Goal: Information Seeking & Learning: Ask a question

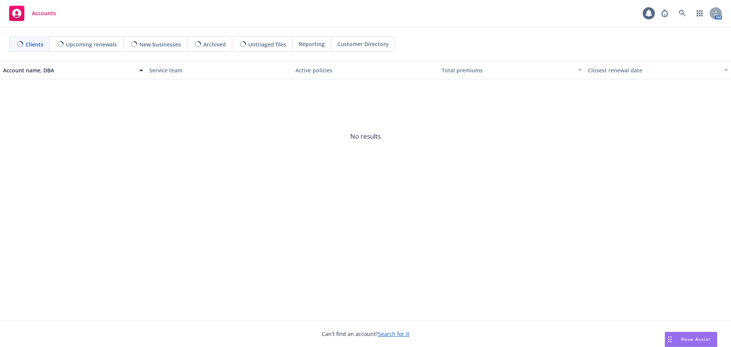
click at [687, 338] on span "Nova Assist" at bounding box center [696, 339] width 30 height 6
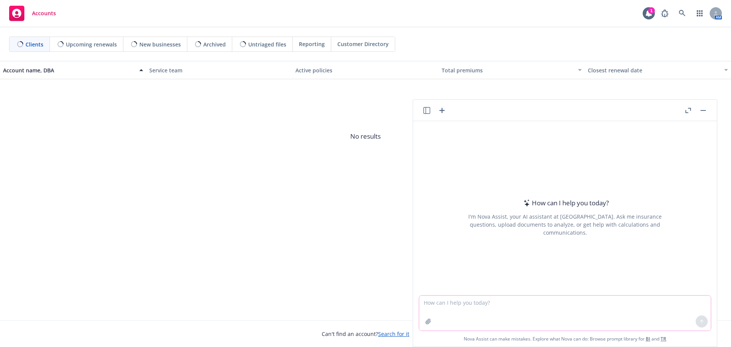
click at [453, 297] on textarea at bounding box center [565, 312] width 292 height 35
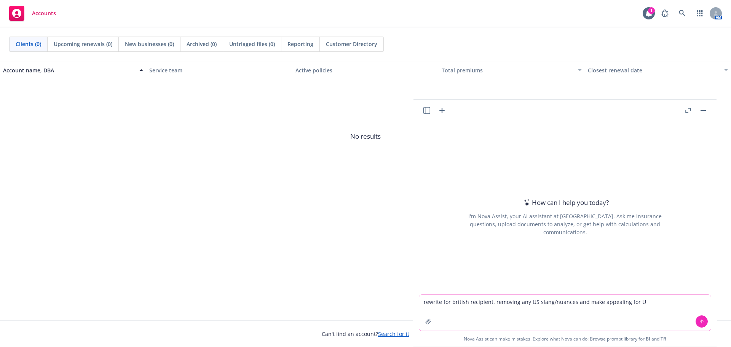
type textarea "rewrite for british recipient, removing any US slang/nuances and make appealing…"
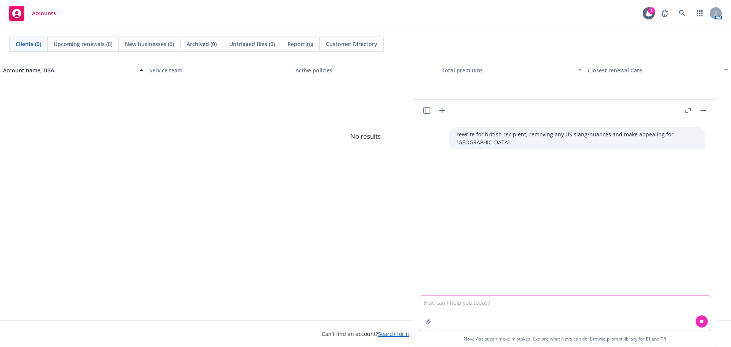
paste textarea "I hope your travels are going well and you’re enjoying your time here so far! W…"
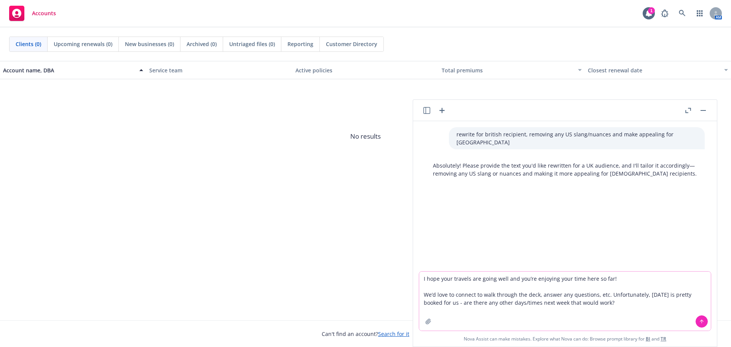
type textarea "I hope your travels are going well and you’re enjoying your time here so far! W…"
click at [701, 325] on button at bounding box center [702, 321] width 12 height 12
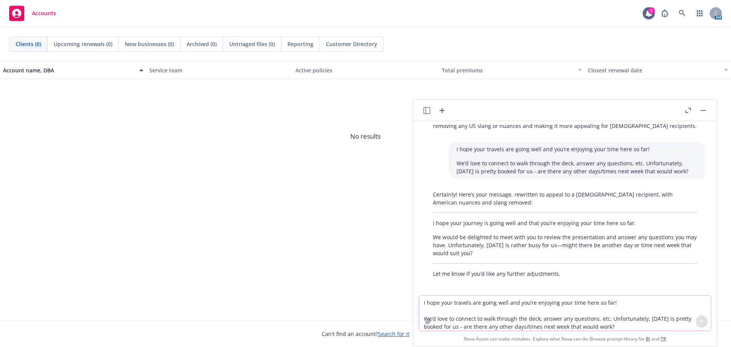
scroll to position [51, 0]
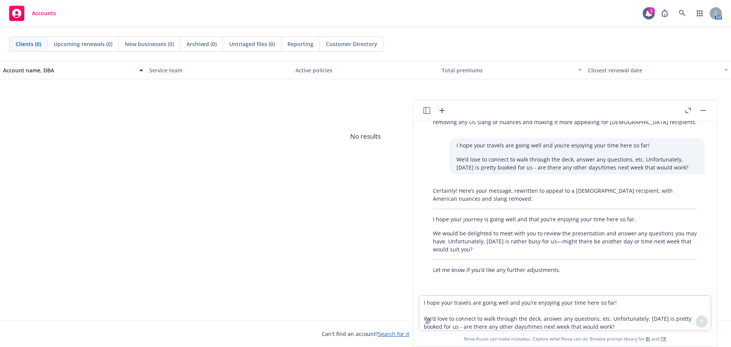
click at [525, 307] on textarea "I hope your travels are going well and you’re enjoying your time here so far! W…" at bounding box center [565, 312] width 292 height 35
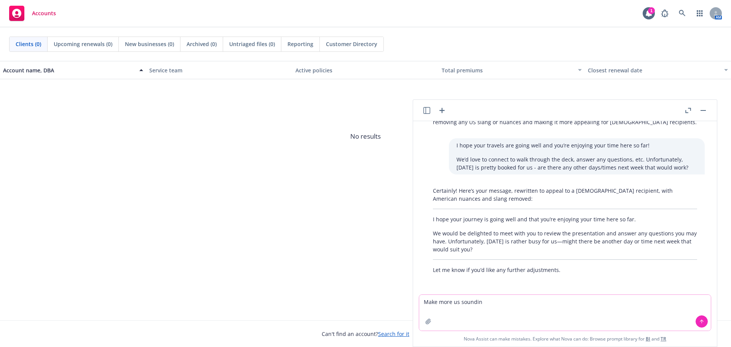
type textarea "Make more us sounding"
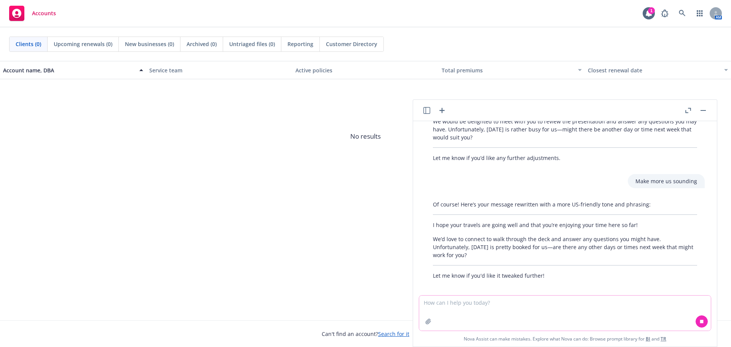
scroll to position [169, 0]
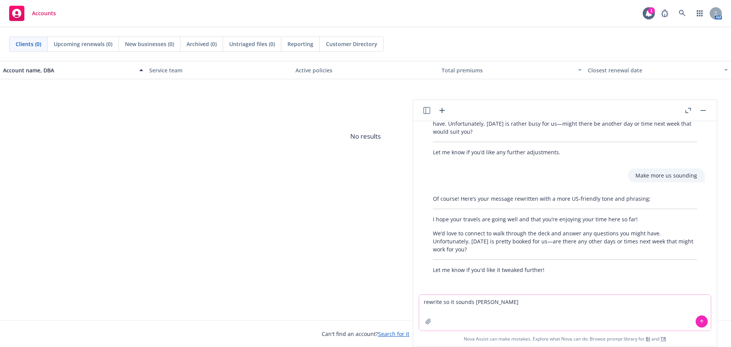
type textarea "rewrite so it sounds better"
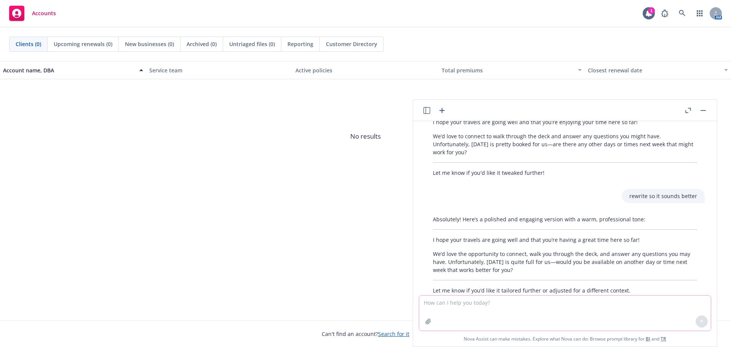
scroll to position [287, 0]
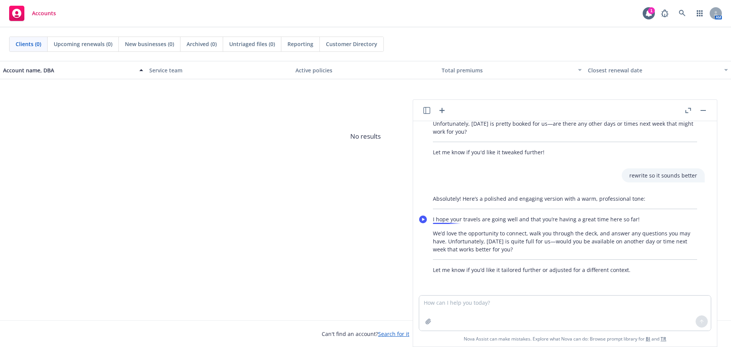
drag, startPoint x: 566, startPoint y: 252, endPoint x: 426, endPoint y: 221, distance: 143.2
click at [426, 220] on body "Accounts 1 AM Clients (0) Upcoming renewals (0) New businesses (0) Archived (0)…" at bounding box center [365, 173] width 731 height 347
click at [539, 252] on p "We’d love the opportunity to connect, walk you through the deck, and answer any…" at bounding box center [565, 241] width 264 height 24
drag, startPoint x: 449, startPoint y: 235, endPoint x: 514, endPoint y: 254, distance: 67.0
click at [450, 235] on p "We’d love the opportunity to connect, walk you through the deck, and answer any…" at bounding box center [565, 241] width 264 height 24
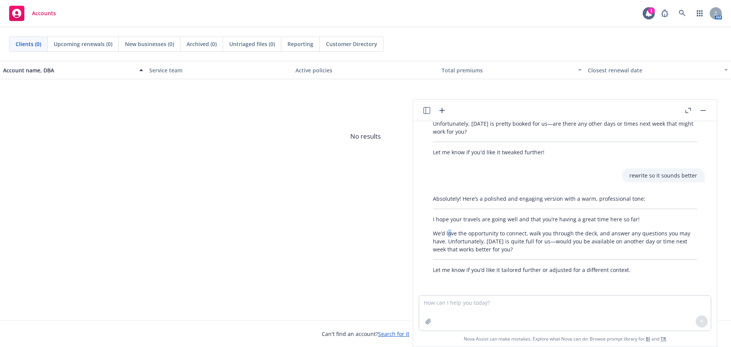
drag, startPoint x: 545, startPoint y: 249, endPoint x: 427, endPoint y: 220, distance: 121.4
click at [427, 220] on div "Absolutely! Here’s a polished and engaging version with a warm, professional to…" at bounding box center [564, 234] width 279 height 85
copy div "I hope your travels are going well and that you’re having a great time here so …"
click at [468, 301] on textarea at bounding box center [565, 312] width 292 height 35
paste textarea "Hi [PERSON_NAME], I hope your travels are going well and that you’re enjoying y…"
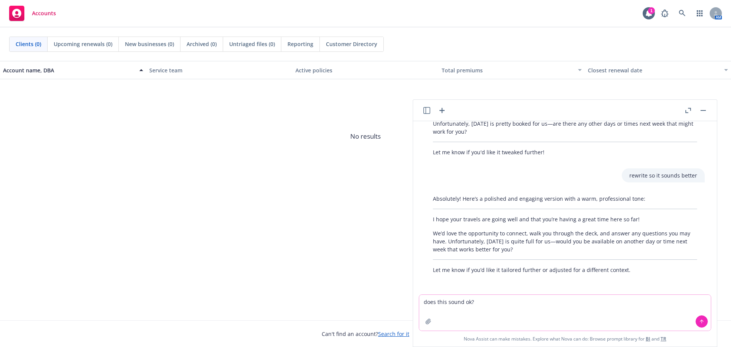
type textarea "does this sound ok? Hi Maddy, I hope your travels are going well and that you’r…"
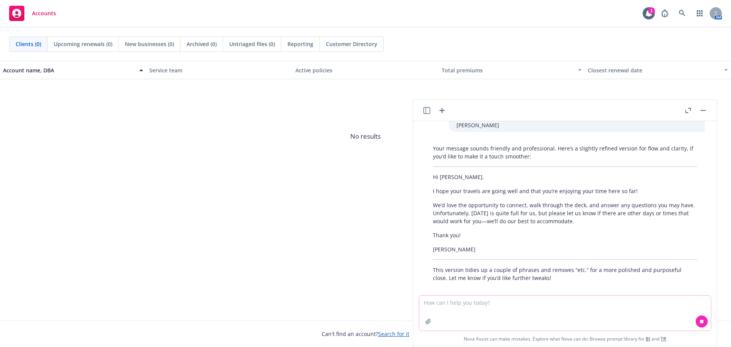
scroll to position [535, 0]
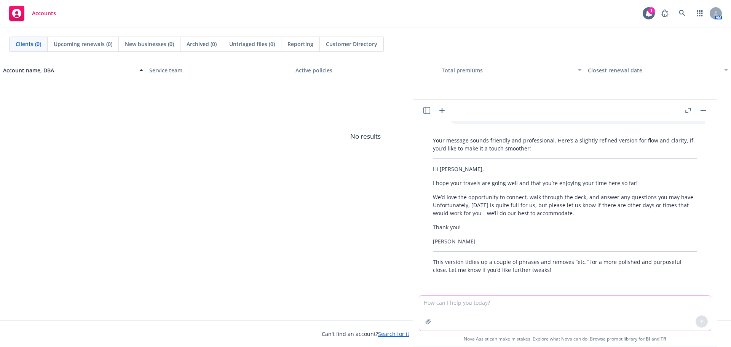
click at [490, 306] on textarea at bounding box center [565, 312] width 292 height 35
paste textarea "We’d love the opportunity to connect, walk through the deck, and answer any que…"
type textarea "how do i finish this in a way that conveys that meeting with them is important:…"
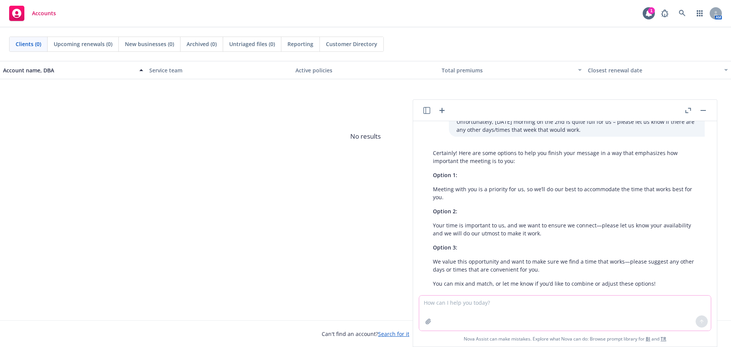
scroll to position [736, 0]
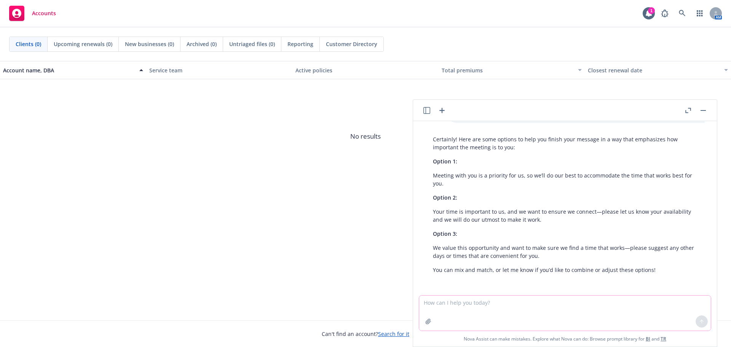
click at [435, 305] on textarea at bounding box center [565, 312] width 292 height 35
paste textarea "Hi [PERSON_NAME], I hope your travels are going well and that you’re enjoying y…"
type textarea "please fix any grammar issues: Hi [PERSON_NAME], I hope your travels are going …"
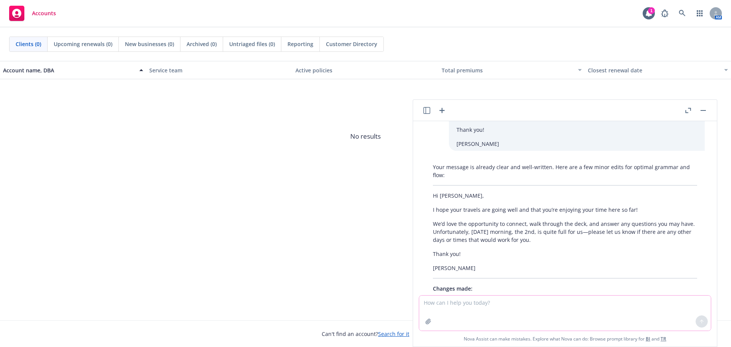
scroll to position [1026, 0]
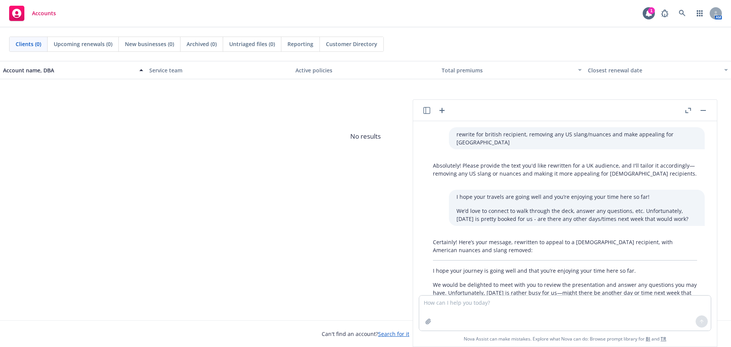
drag, startPoint x: 0, startPoint y: 0, endPoint x: 484, endPoint y: 307, distance: 572.9
click at [484, 307] on textarea at bounding box center [565, 312] width 292 height 35
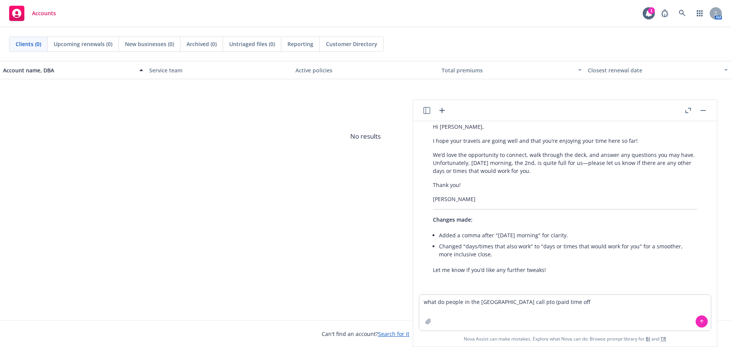
type textarea "what do people in the uk call pto (paid time off)"
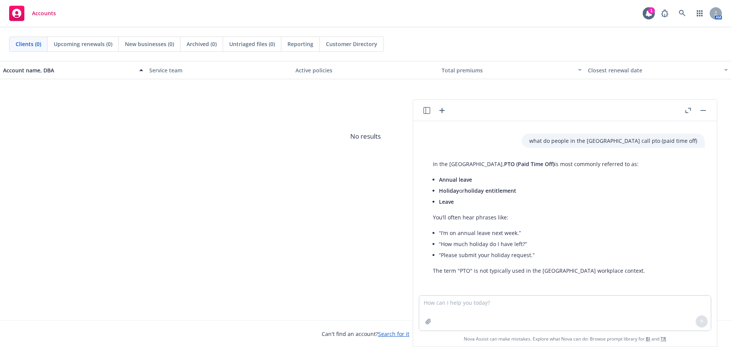
scroll to position [1180, 0]
